Goal: Task Accomplishment & Management: Complete application form

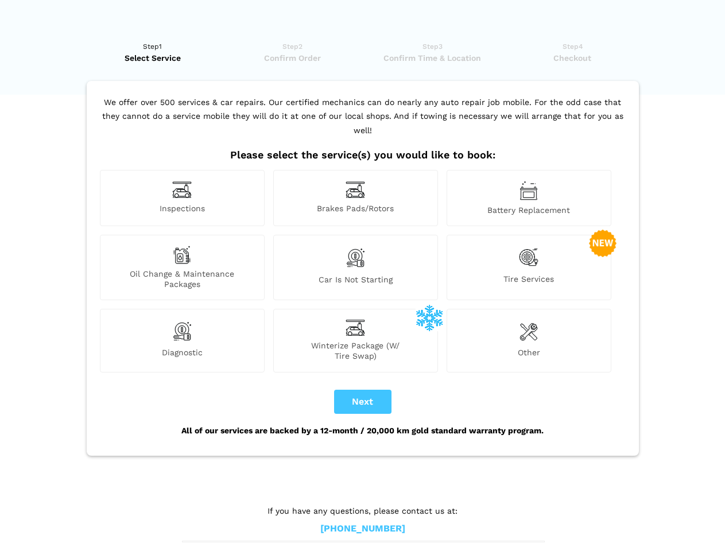
click at [182, 198] on img at bounding box center [182, 190] width 20 height 18
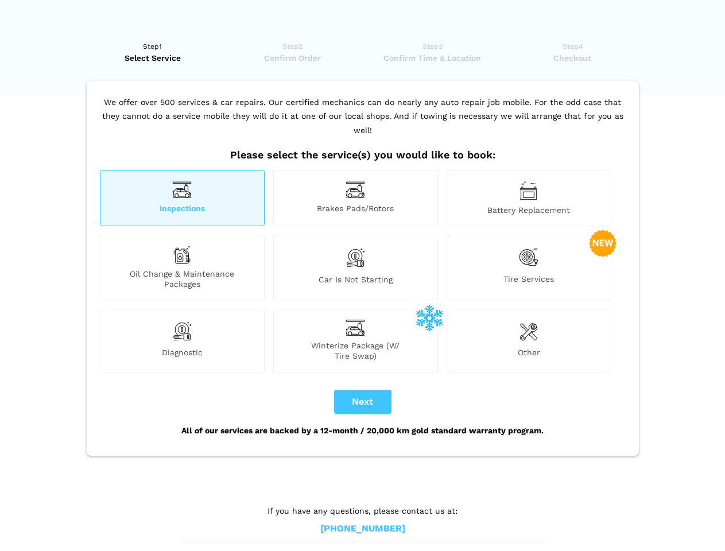
click at [355, 198] on img at bounding box center [356, 190] width 20 height 18
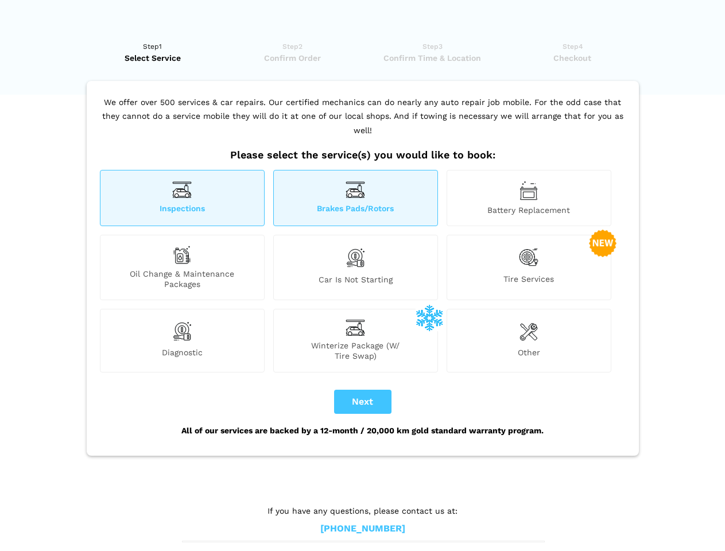
click at [529, 198] on img at bounding box center [529, 191] width 18 height 20
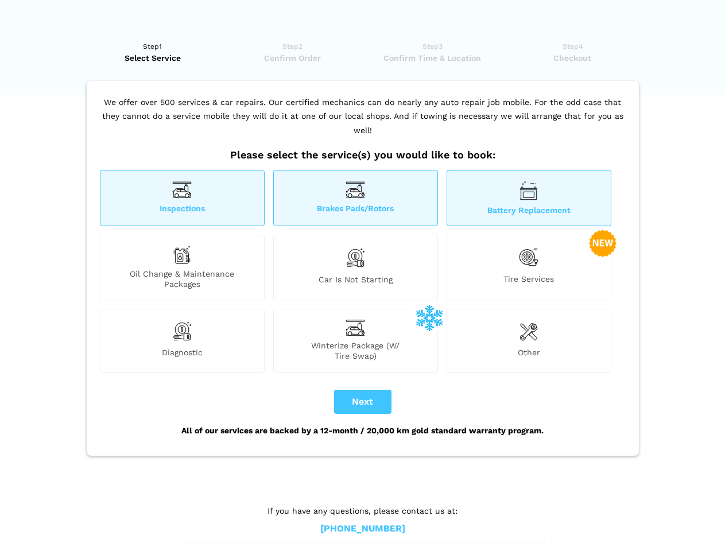
click at [182, 268] on div "Oil Change & Maintenance Packages" at bounding box center [182, 267] width 165 height 65
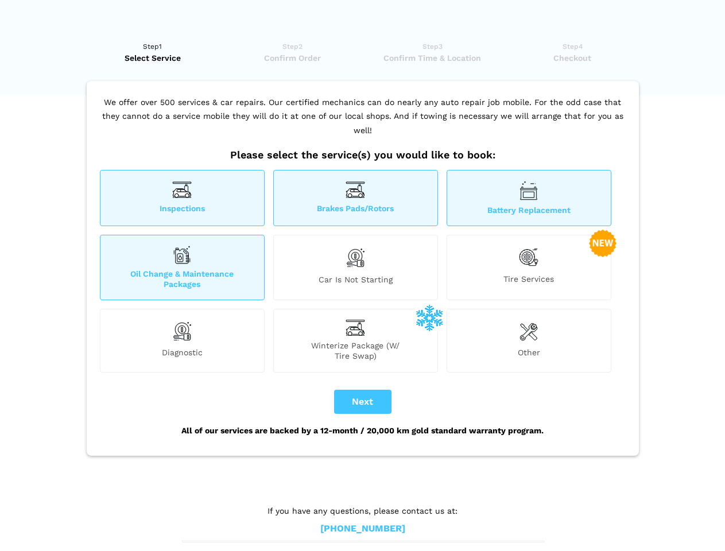
click at [355, 268] on img at bounding box center [356, 258] width 20 height 24
click at [529, 268] on img at bounding box center [529, 258] width 20 height 24
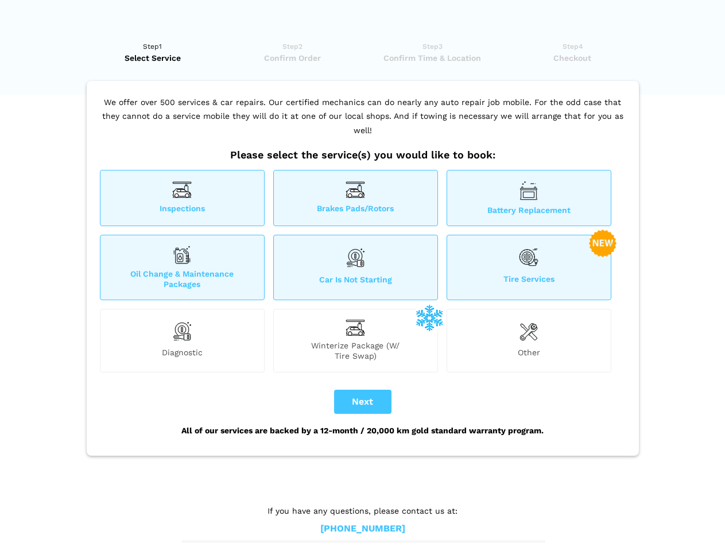
click at [182, 341] on img at bounding box center [182, 331] width 20 height 23
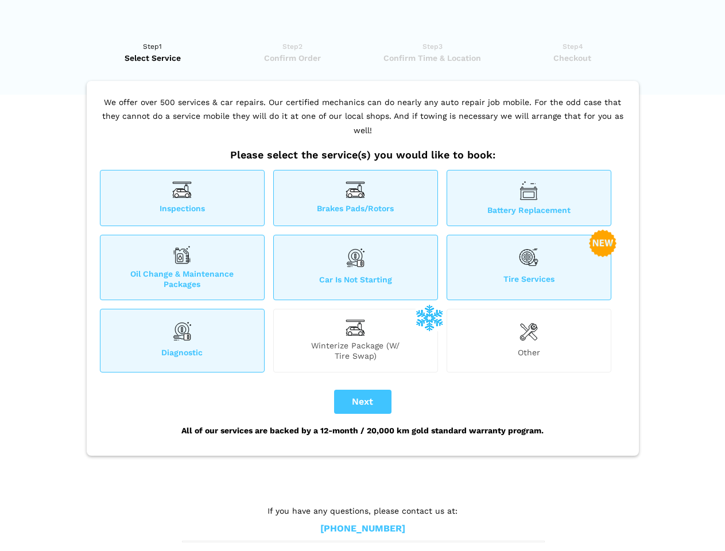
click at [355, 341] on span "Winterize Package (W/ Tire Swap)" at bounding box center [356, 351] width 164 height 21
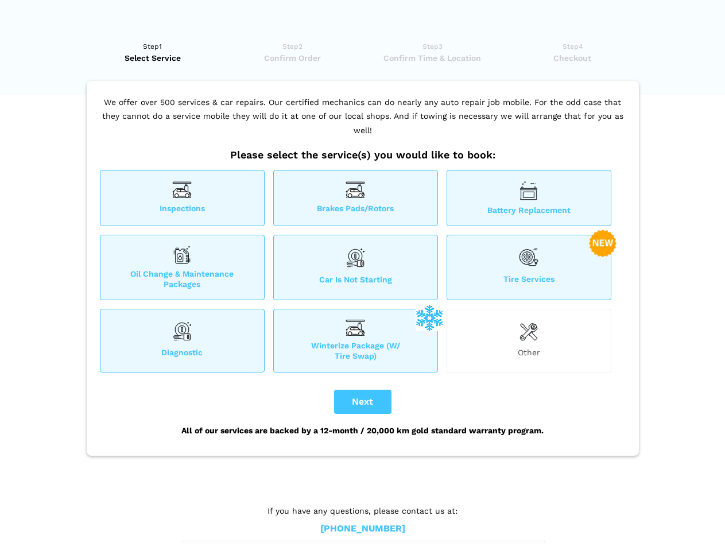
click at [529, 341] on img at bounding box center [529, 331] width 18 height 23
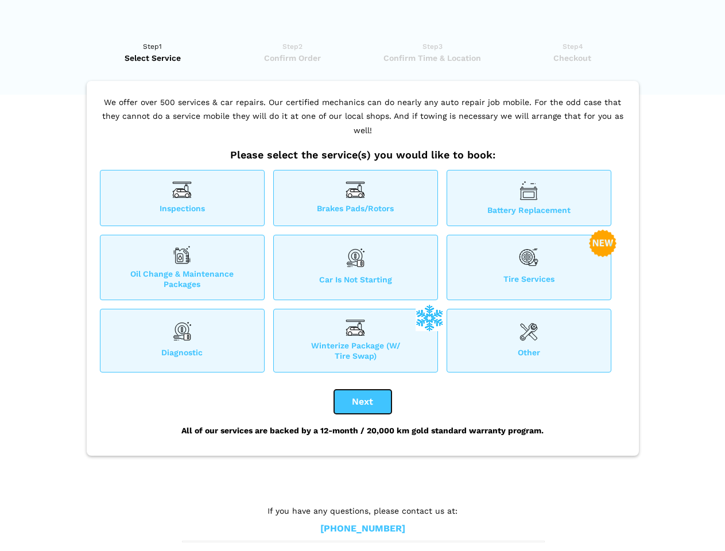
click at [363, 402] on button "Next" at bounding box center [362, 402] width 57 height 24
checkbox input "true"
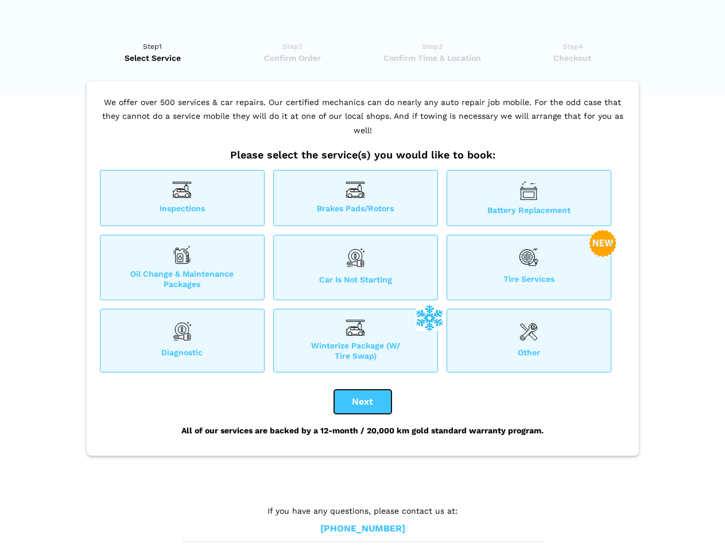
checkbox input "true"
